Goal: Task Accomplishment & Management: Manage account settings

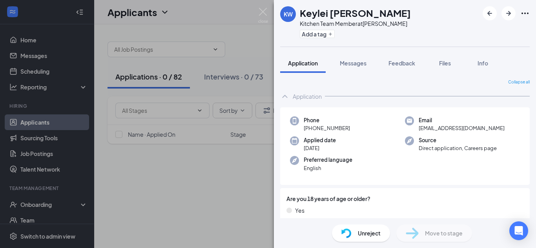
drag, startPoint x: 67, startPoint y: 34, endPoint x: 89, endPoint y: 26, distance: 23.3
click at [67, 34] on div "KW Keylei [PERSON_NAME] Kitchen Team Member at [PERSON_NAME] Add a tag Applicat…" at bounding box center [268, 124] width 536 height 248
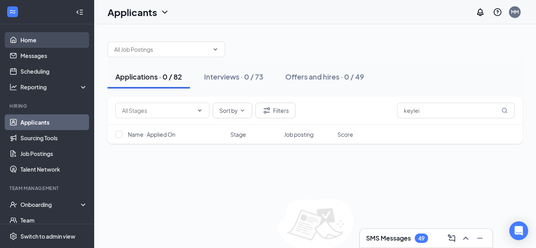
click at [31, 39] on link "Home" at bounding box center [53, 40] width 67 height 16
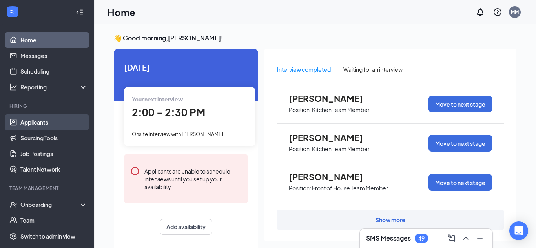
click at [40, 124] on link "Applicants" at bounding box center [53, 123] width 67 height 16
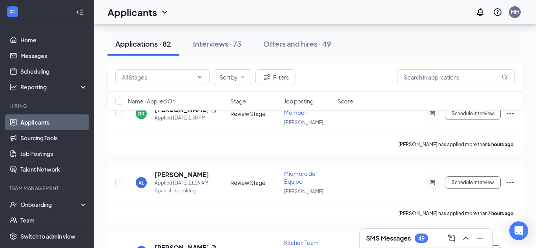
scroll to position [237, 0]
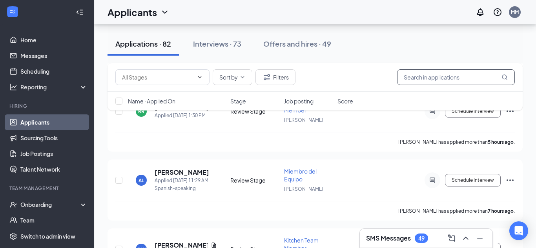
click at [415, 78] on input "text" at bounding box center [456, 77] width 118 height 16
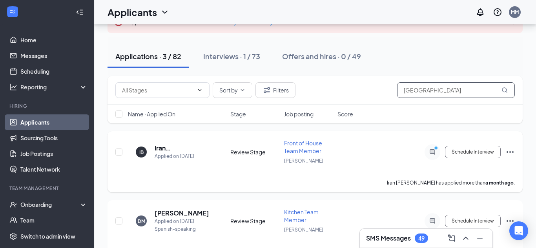
scroll to position [62, 0]
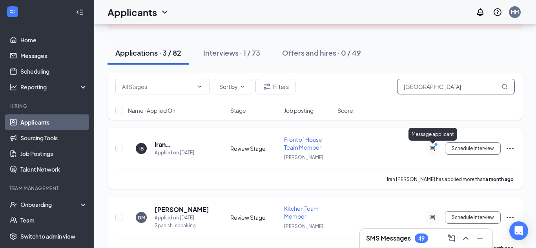
type input "[GEOGRAPHIC_DATA]"
click at [434, 149] on icon "ActiveChat" at bounding box center [432, 149] width 9 height 6
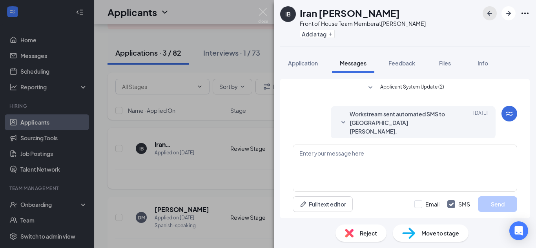
click at [491, 14] on icon "ArrowLeftNew" at bounding box center [489, 13] width 9 height 9
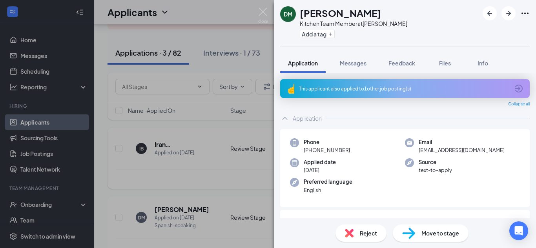
click at [214, 38] on div "DM [PERSON_NAME] Kitchen Team Member at [PERSON_NAME] Add a tag Application Mes…" at bounding box center [268, 124] width 536 height 248
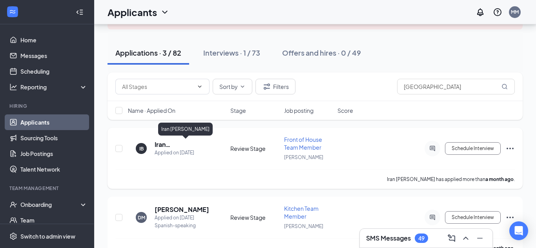
click at [181, 142] on h5 "Iran [PERSON_NAME]" at bounding box center [186, 144] width 62 height 9
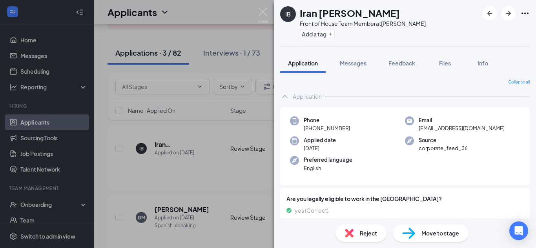
click at [434, 235] on span "Move to stage" at bounding box center [440, 233] width 38 height 9
type input "Onsite Interview (next stage)"
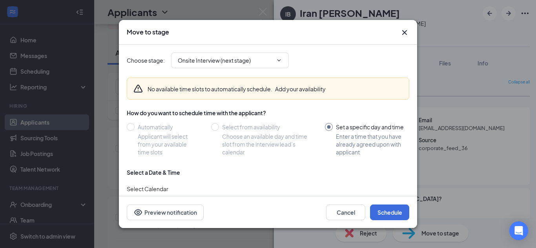
click at [233, 173] on div "Select a Date & Time" at bounding box center [268, 173] width 283 height 8
click at [343, 215] on button "Cancel" at bounding box center [345, 213] width 39 height 16
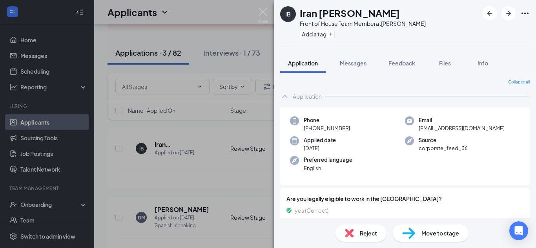
click at [69, 82] on div "IB Iran [PERSON_NAME] Front of House Team Member at [PERSON_NAME] Add a tag App…" at bounding box center [268, 124] width 536 height 248
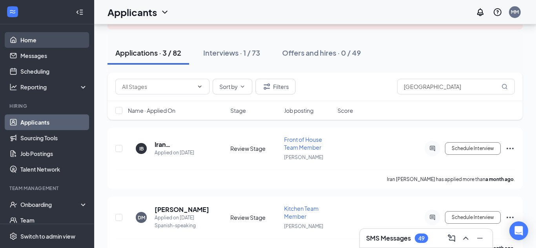
click at [38, 40] on link "Home" at bounding box center [53, 40] width 67 height 16
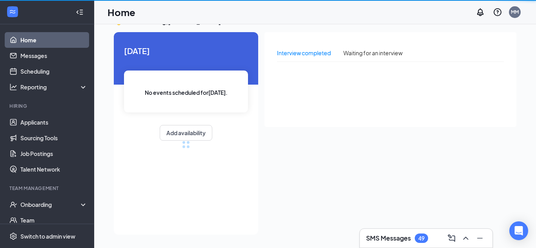
scroll to position [16, 0]
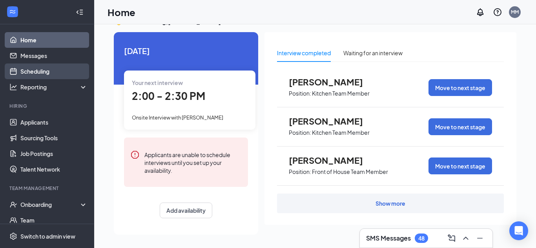
click at [31, 69] on link "Scheduling" at bounding box center [53, 72] width 67 height 16
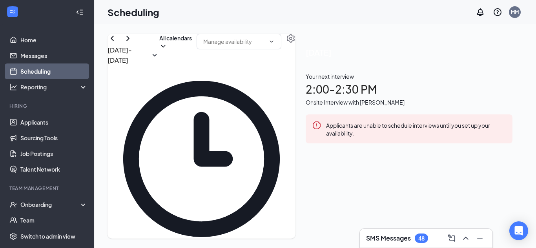
scroll to position [406, 0]
click at [285, 208] on td at bounding box center [242, 212] width 228 height 9
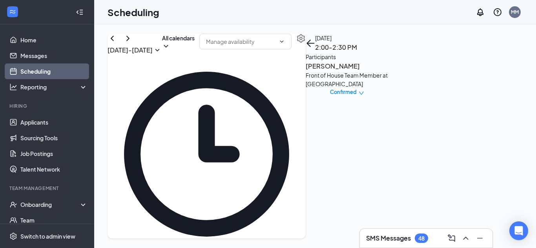
drag, startPoint x: 295, startPoint y: 162, endPoint x: 193, endPoint y: 165, distance: 102.1
click at [193, 165] on div "12am 1am 2am 3am 4am 5am 6am 7am 8am 9am 10am 11am 12pm 1pm 2pm 3pm 4pm 5pm 6pm…" at bounding box center [232, 72] width 248 height 866
click at [32, 120] on link "Applicants" at bounding box center [53, 123] width 67 height 16
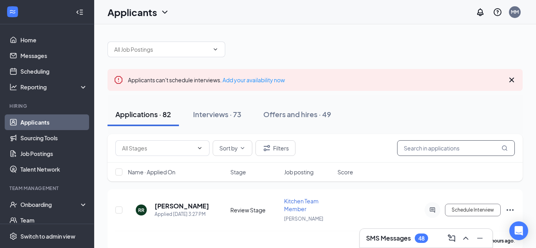
click at [436, 148] on input "text" at bounding box center [456, 148] width 118 height 16
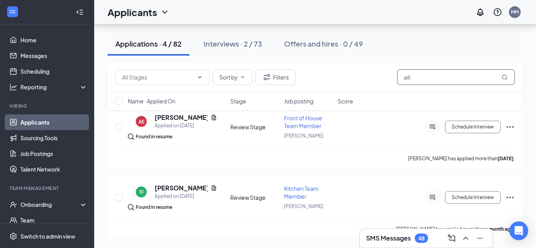
scroll to position [221, 0]
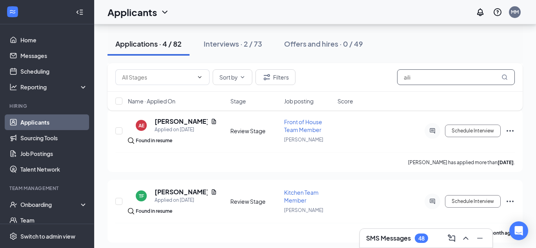
click at [433, 79] on input "aili" at bounding box center [456, 77] width 118 height 16
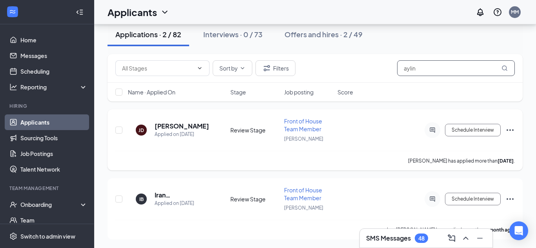
scroll to position [81, 0]
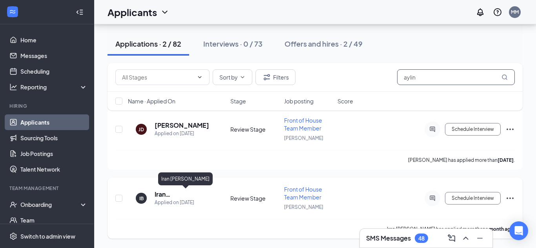
type input "aylin"
click at [194, 195] on h5 "Iran [PERSON_NAME]" at bounding box center [186, 194] width 62 height 9
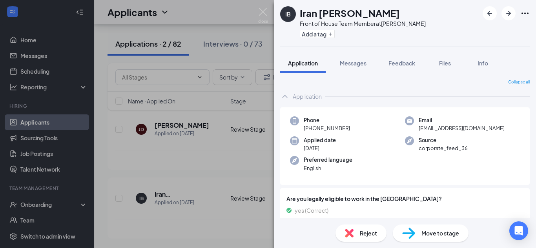
click at [443, 237] on span "Move to stage" at bounding box center [440, 233] width 38 height 9
type input "Onsite Interview (next stage)"
type input "[DATE]"
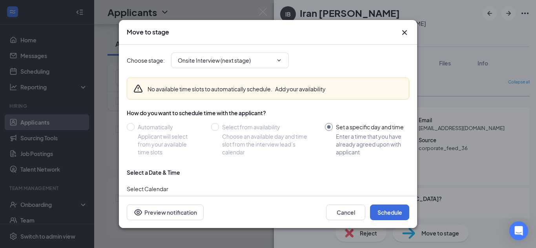
click at [375, 134] on input "Set a specific day and time Enter a time that you have already agreed upon with…" at bounding box center [367, 139] width 84 height 33
click at [383, 212] on button "Schedule" at bounding box center [389, 213] width 39 height 16
